Goal: Task Accomplishment & Management: Use online tool/utility

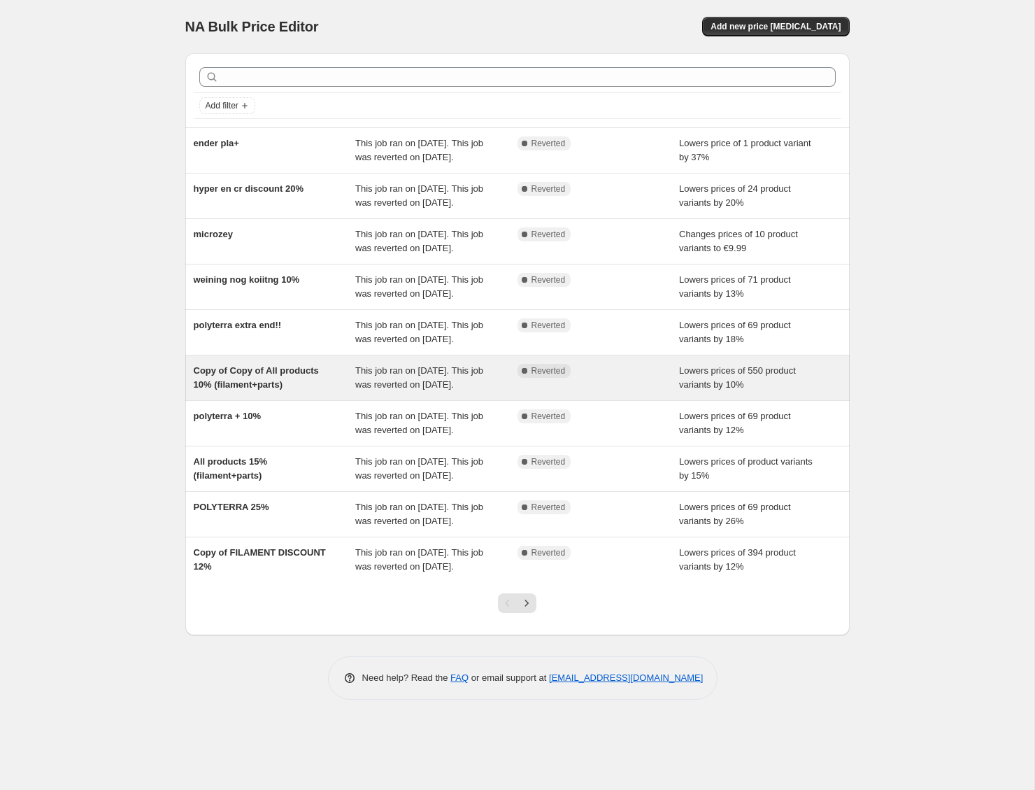
click at [277, 390] on span "Copy of Copy of All products 10% (filament+parts)" at bounding box center [256, 377] width 125 height 24
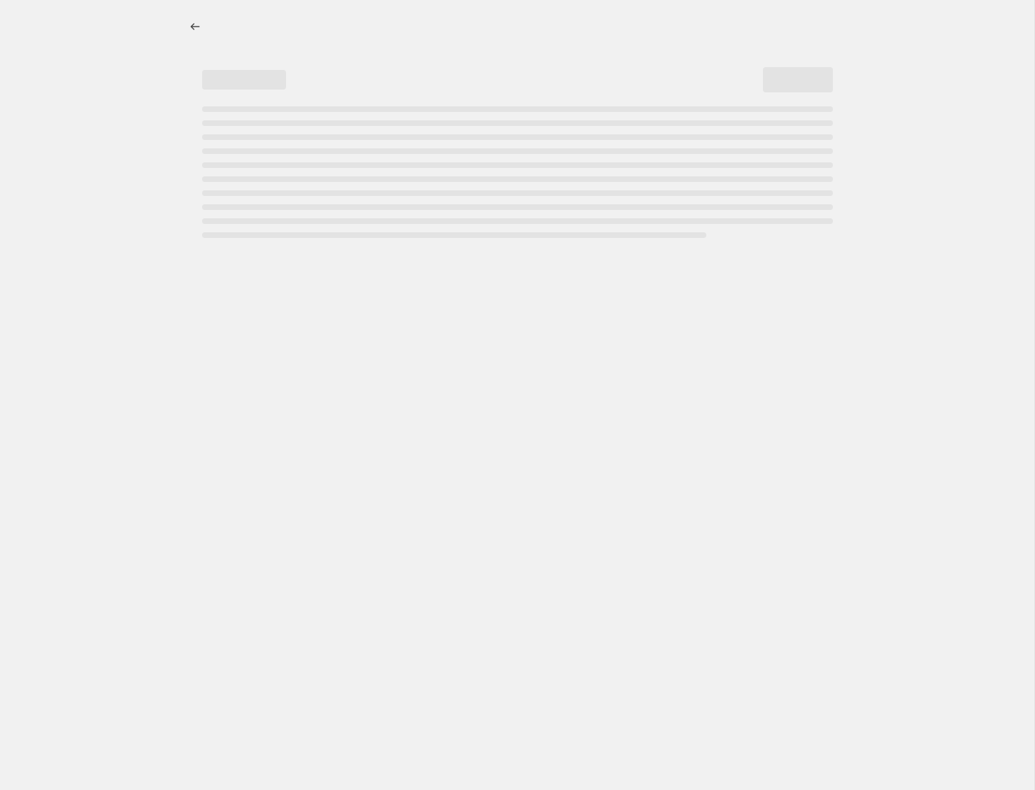
select select "percentage"
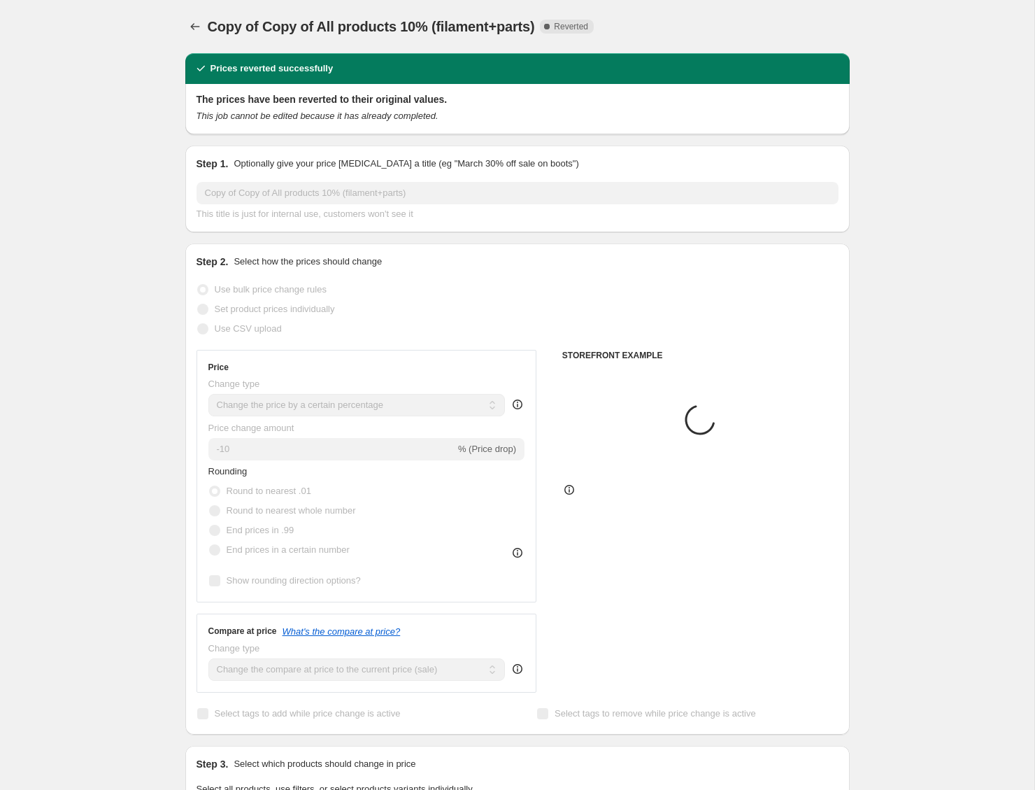
select select "collection"
